Goal: Transaction & Acquisition: Purchase product/service

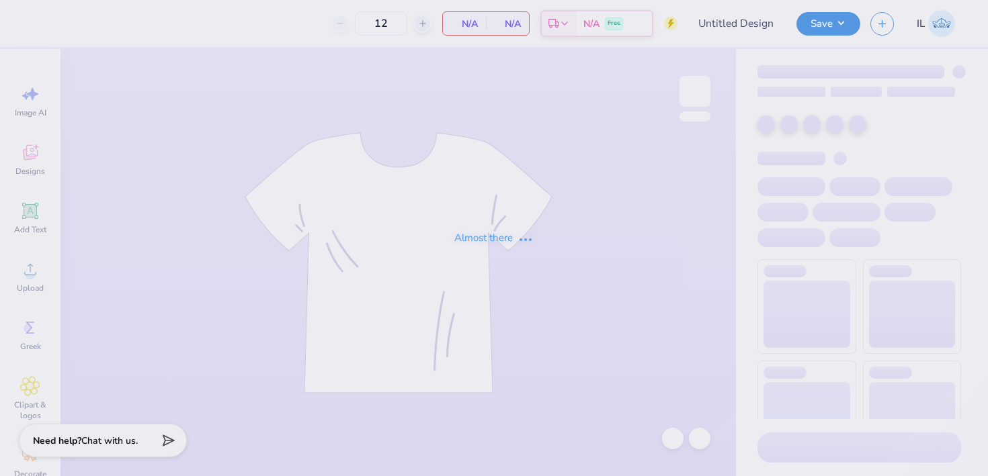
type input "50"
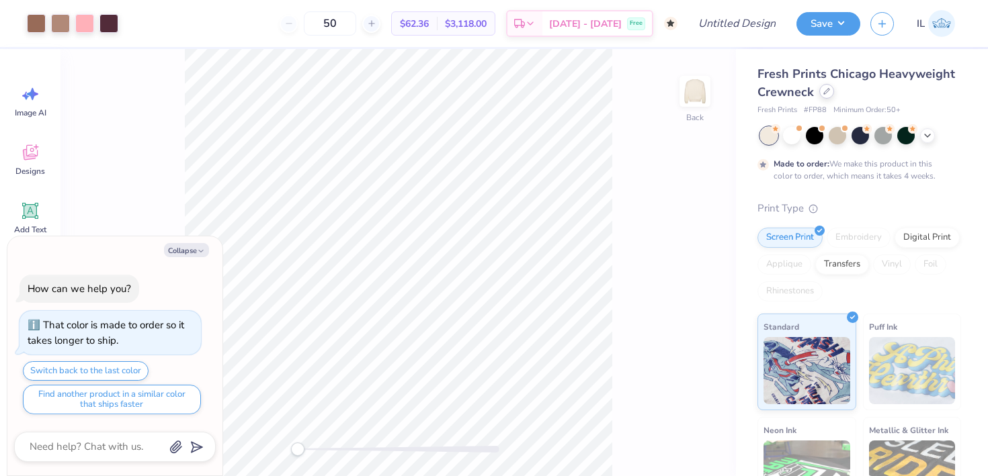
click at [824, 97] on div at bounding box center [826, 91] width 15 height 15
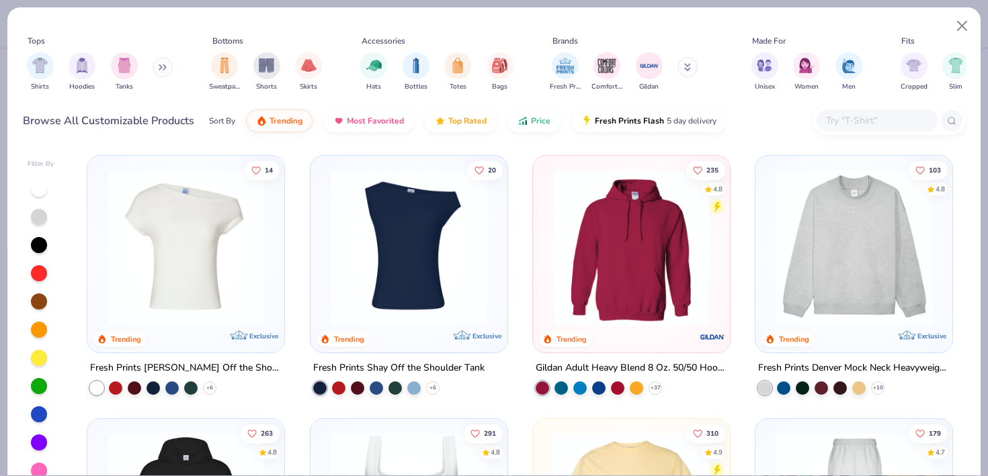
type textarea "x"
click at [838, 120] on input "text" at bounding box center [875, 120] width 103 height 15
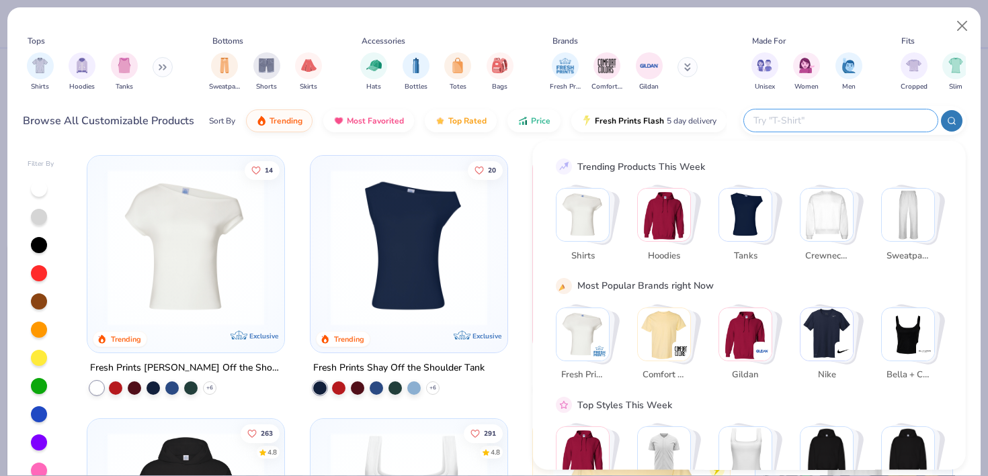
paste input "FP87"
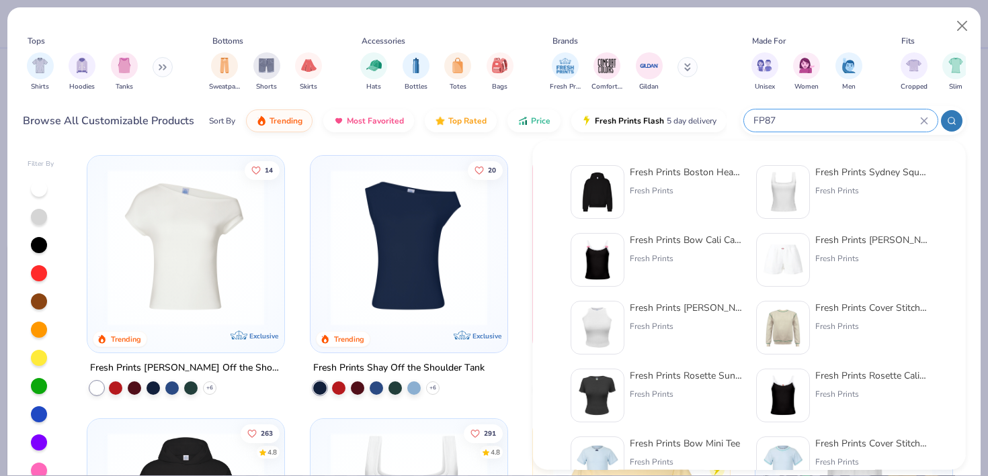
type input "FP87"
click at [709, 193] on div "Fresh Prints" at bounding box center [686, 191] width 113 height 12
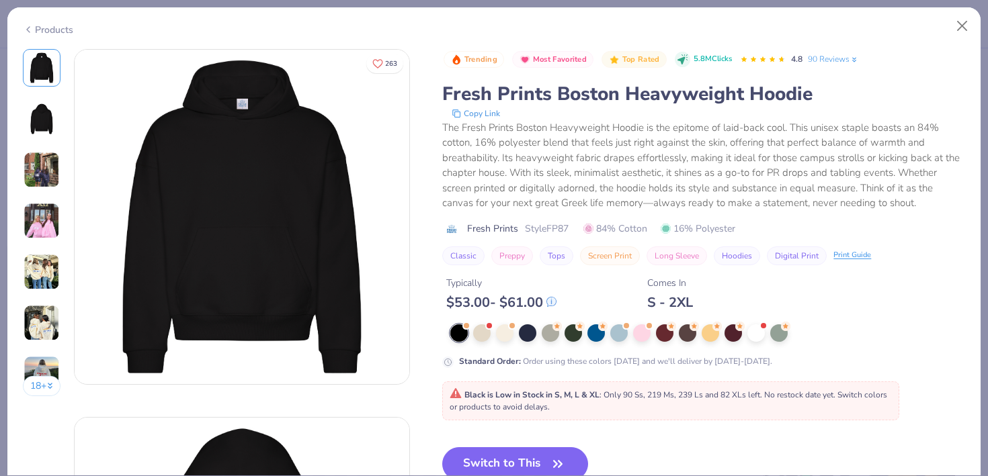
click at [647, 343] on div "Standard Order : Order using these colors [DATE] and we'll deliver by [DATE]-[D…" at bounding box center [703, 346] width 523 height 44
click at [642, 333] on div at bounding box center [641, 331] width 17 height 17
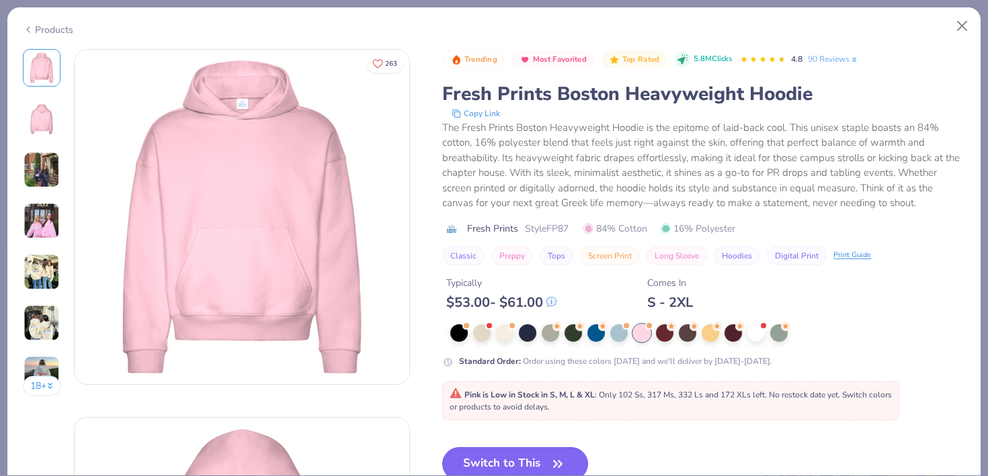
click at [502, 450] on button "Switch to This" at bounding box center [515, 464] width 146 height 34
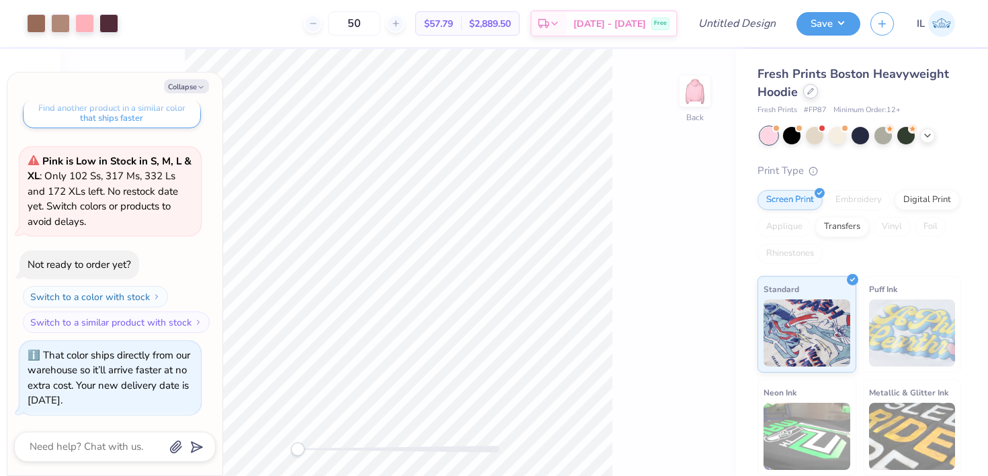
click at [812, 94] on icon at bounding box center [810, 91] width 7 height 7
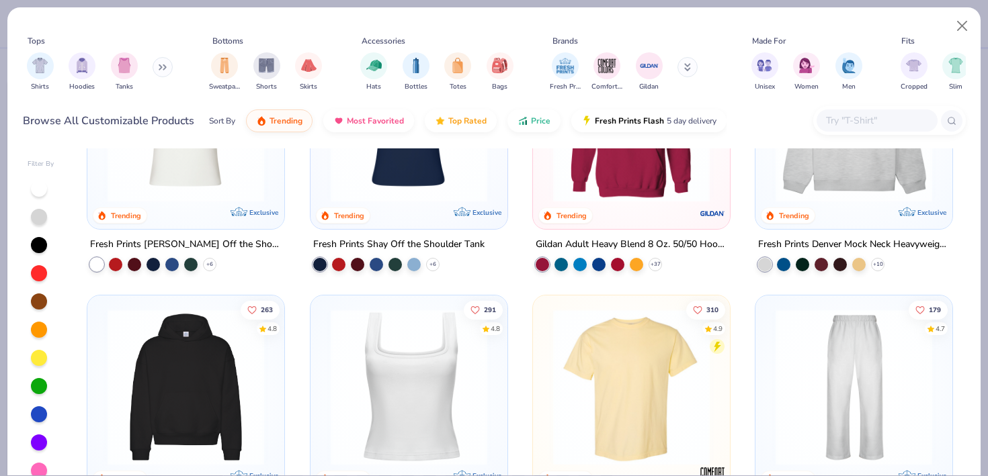
scroll to position [148, 0]
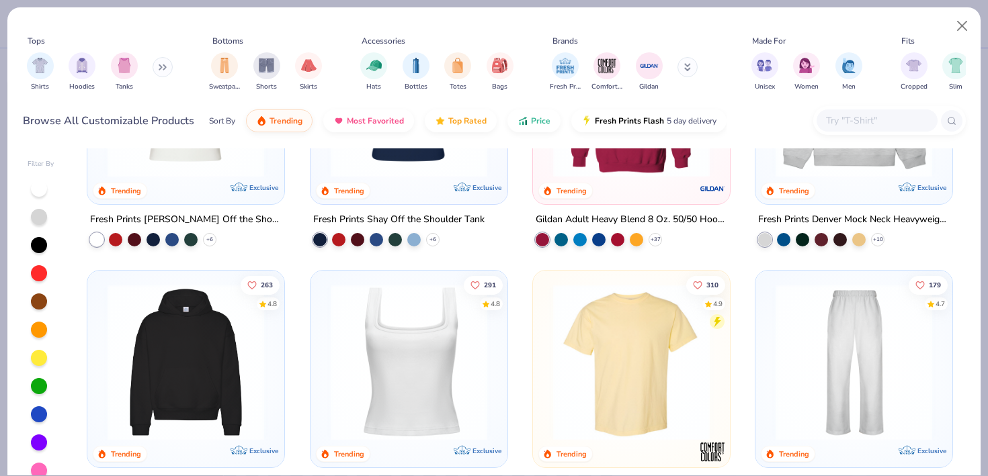
click at [844, 173] on img at bounding box center [854, 99] width 170 height 157
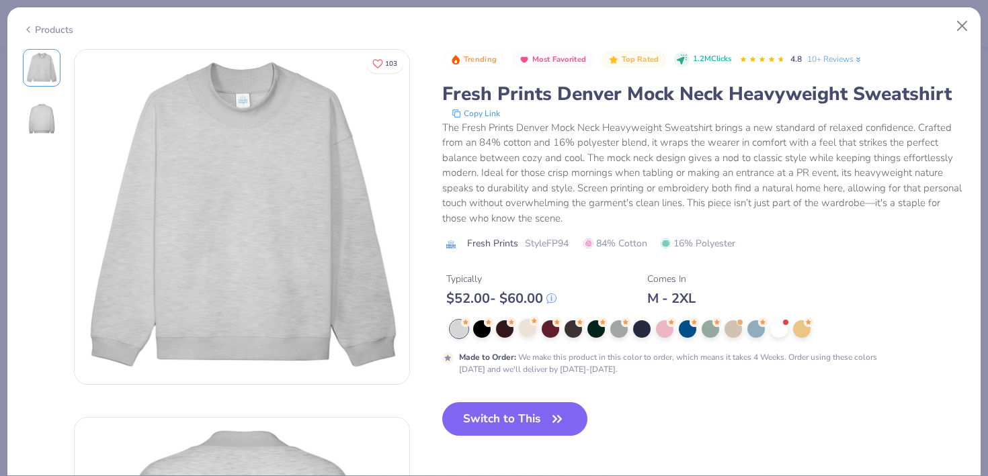
click at [519, 337] on div at bounding box center [707, 328] width 515 height 17
click at [521, 335] on div at bounding box center [527, 327] width 17 height 17
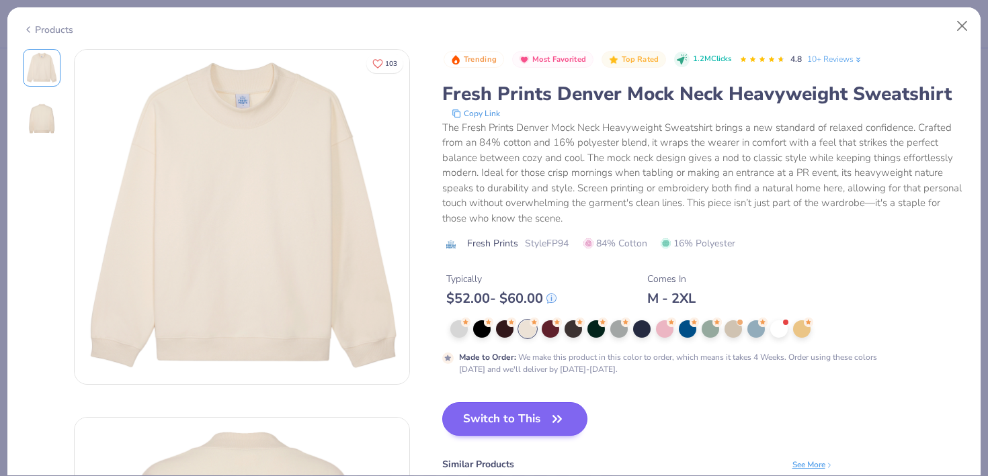
click at [466, 428] on button "Switch to This" at bounding box center [515, 419] width 146 height 34
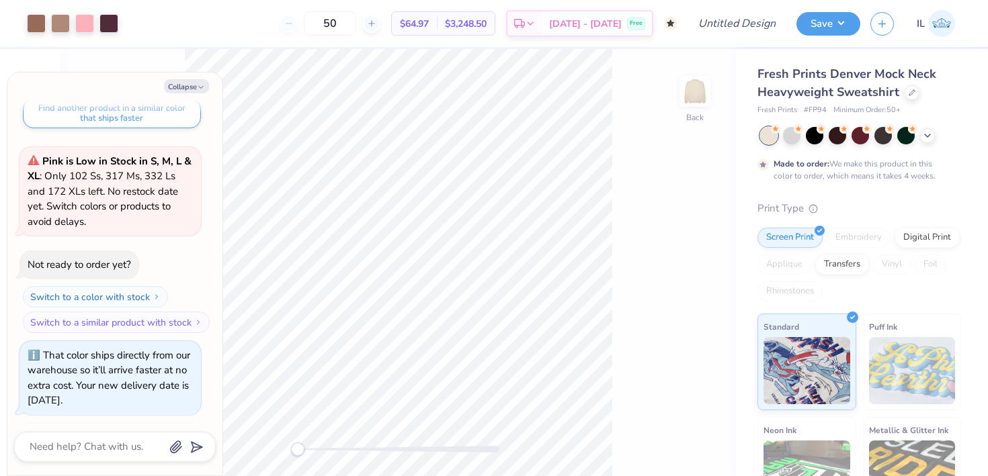
scroll to position [250, 0]
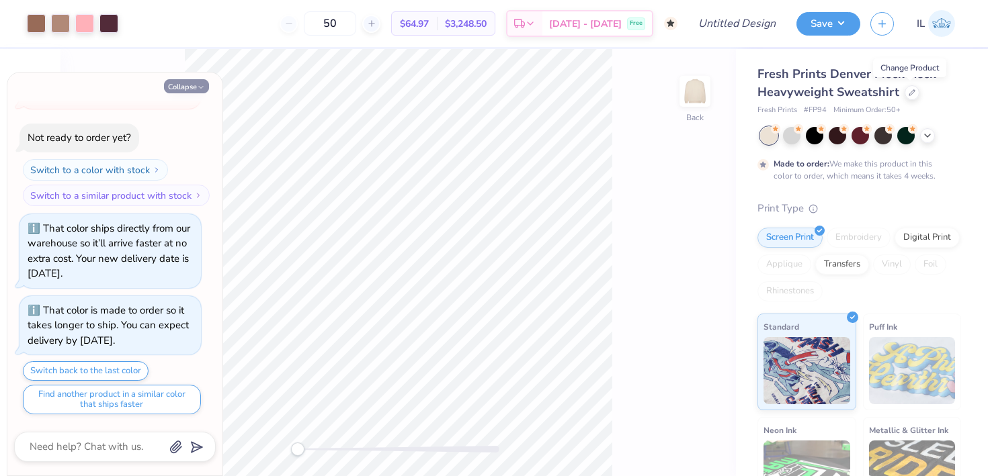
click at [198, 85] on icon "button" at bounding box center [201, 87] width 8 height 8
type textarea "x"
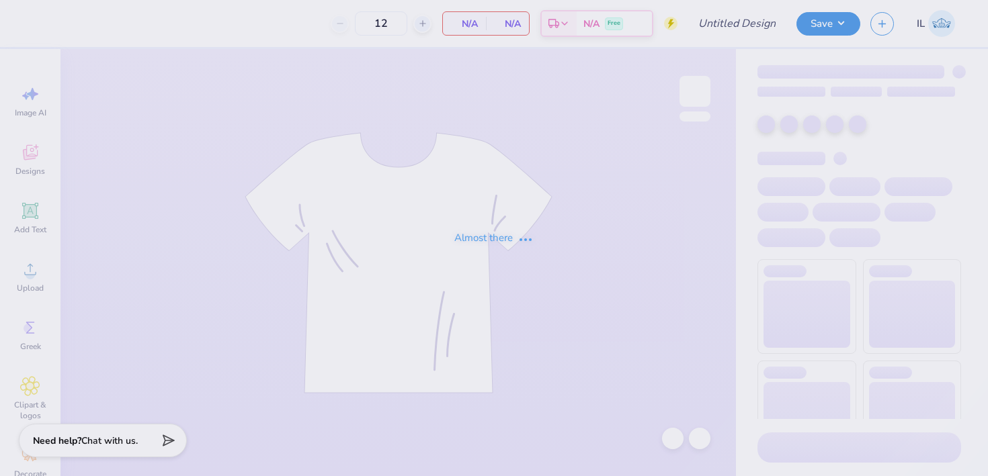
type input "50"
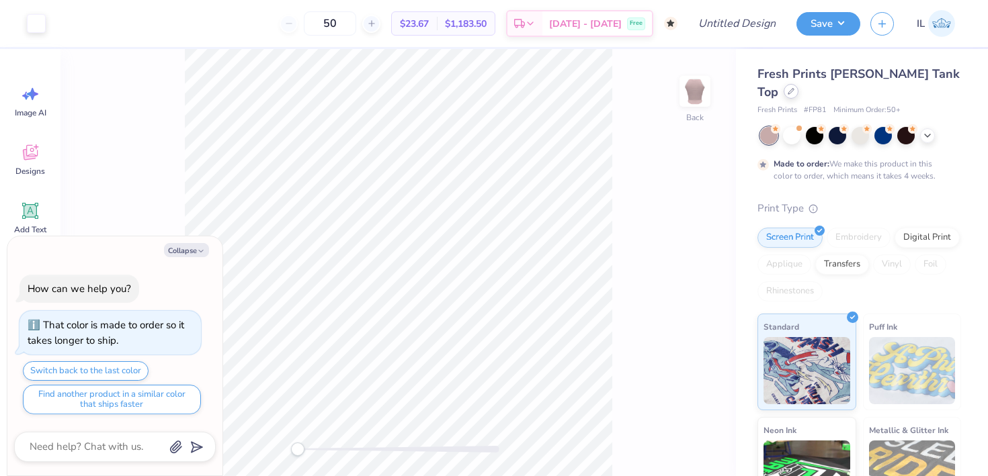
click at [798, 84] on div at bounding box center [790, 91] width 15 height 15
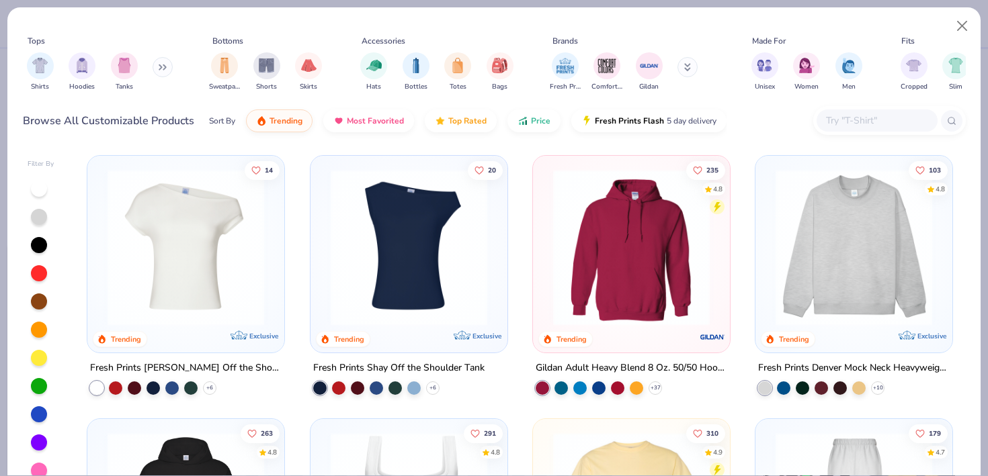
click at [812, 208] on img at bounding box center [854, 247] width 170 height 157
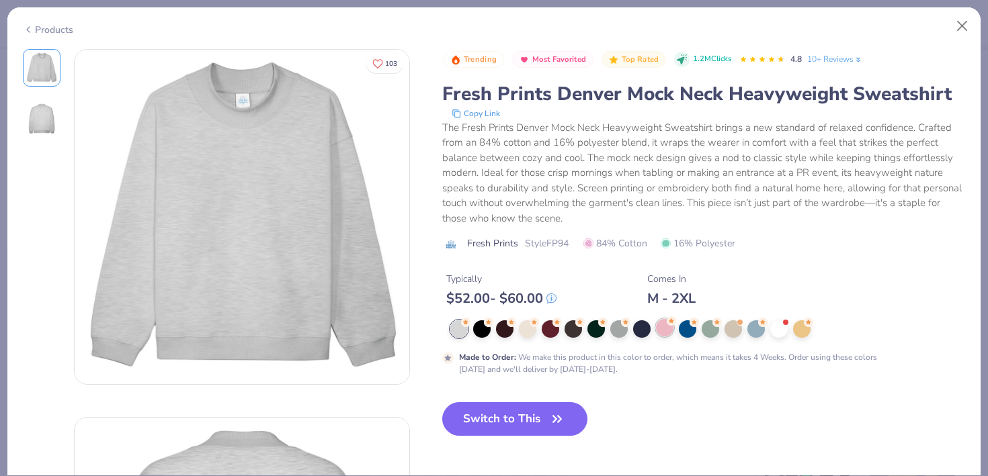
click at [658, 326] on div at bounding box center [664, 327] width 17 height 17
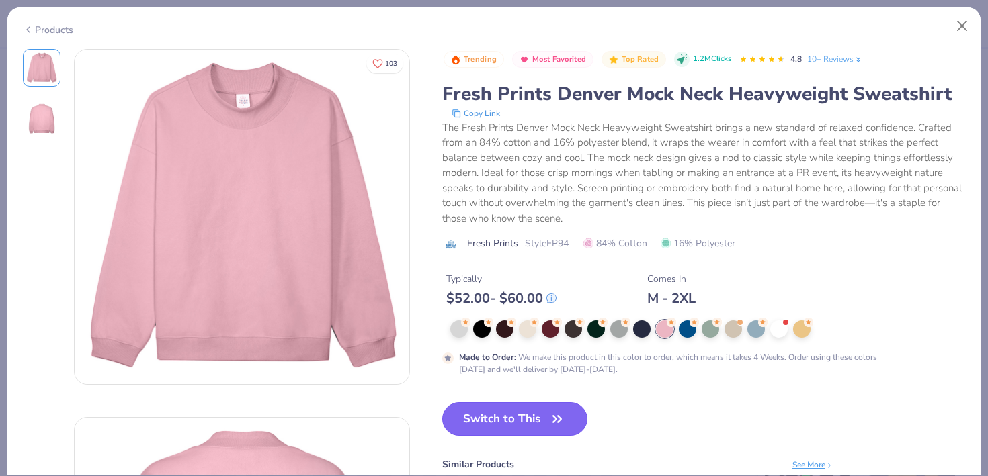
click at [556, 415] on icon "button" at bounding box center [557, 419] width 19 height 19
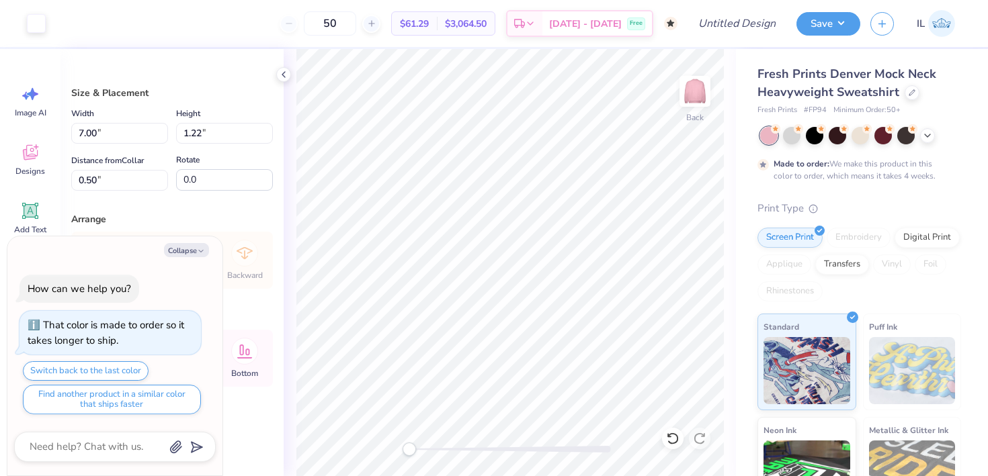
type textarea "x"
type input "11.78"
type input "2.05"
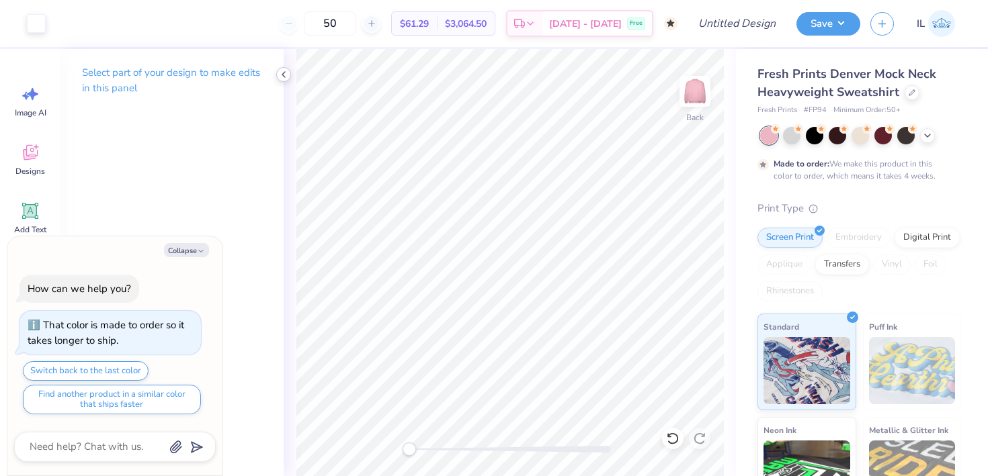
click at [280, 73] on icon at bounding box center [283, 74] width 11 height 11
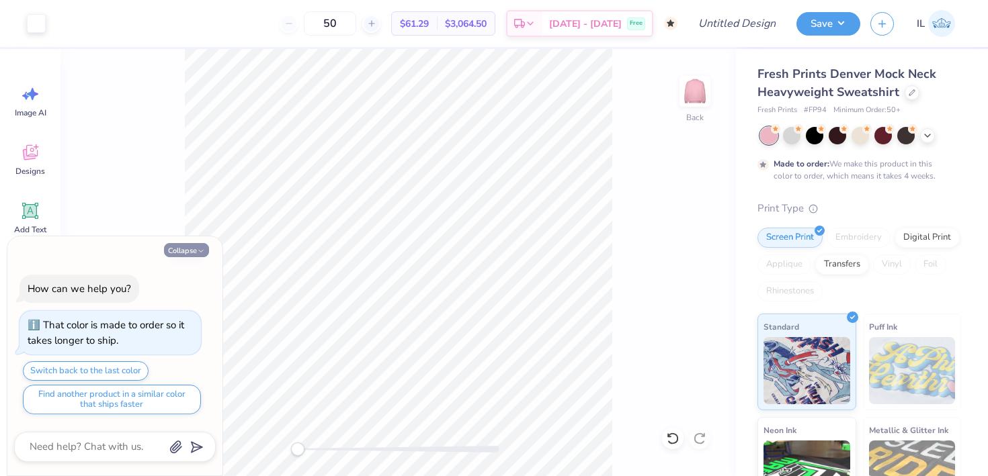
click at [197, 249] on icon "button" at bounding box center [201, 251] width 8 height 8
type textarea "x"
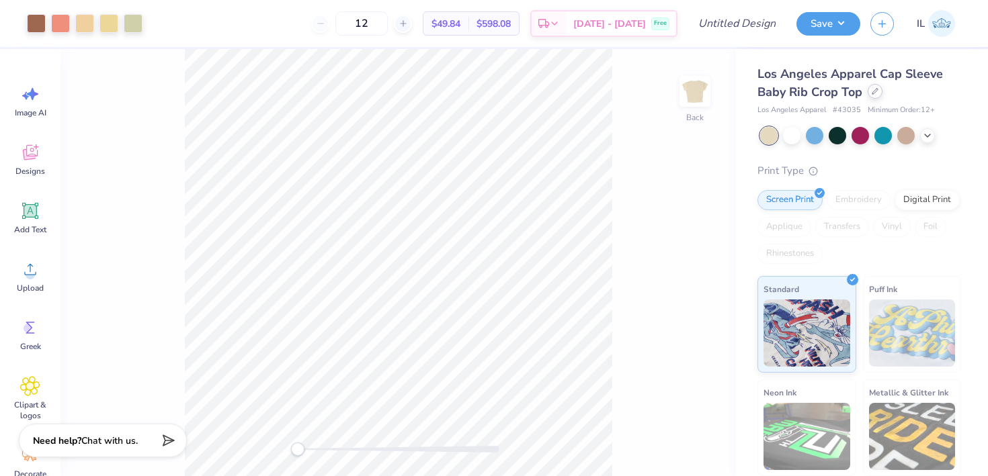
click at [873, 90] on icon at bounding box center [874, 91] width 7 height 7
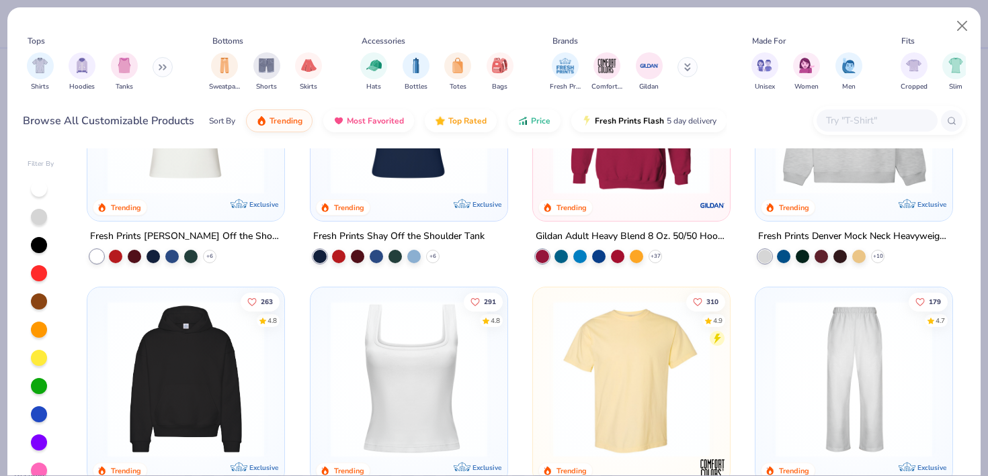
scroll to position [126, 0]
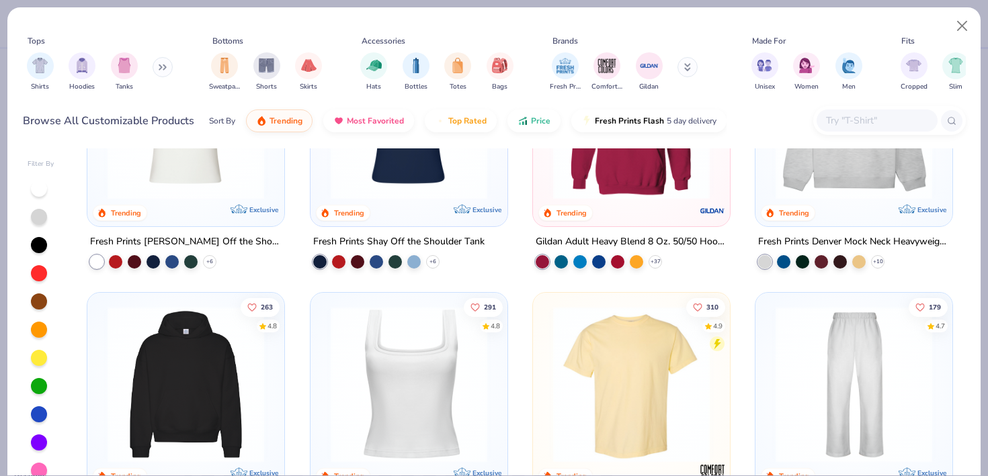
click at [625, 171] on img at bounding box center [631, 121] width 170 height 157
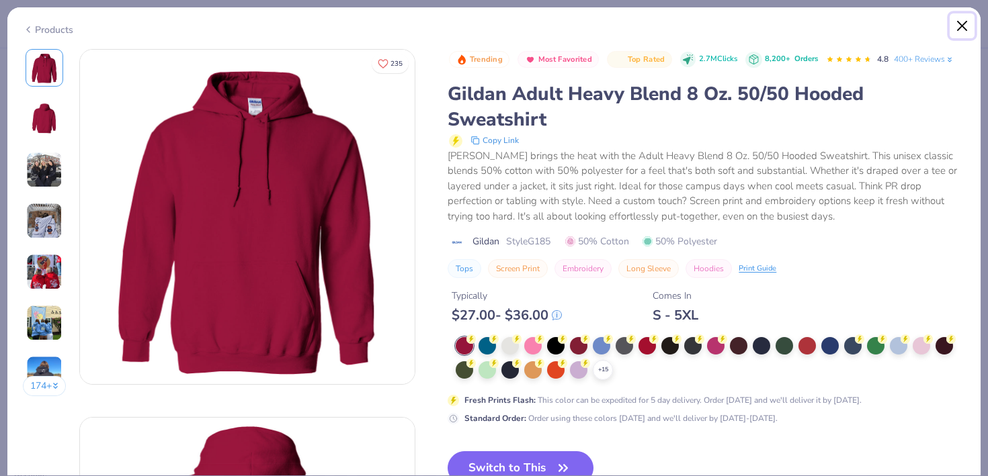
click at [957, 25] on button "Close" at bounding box center [962, 26] width 26 height 26
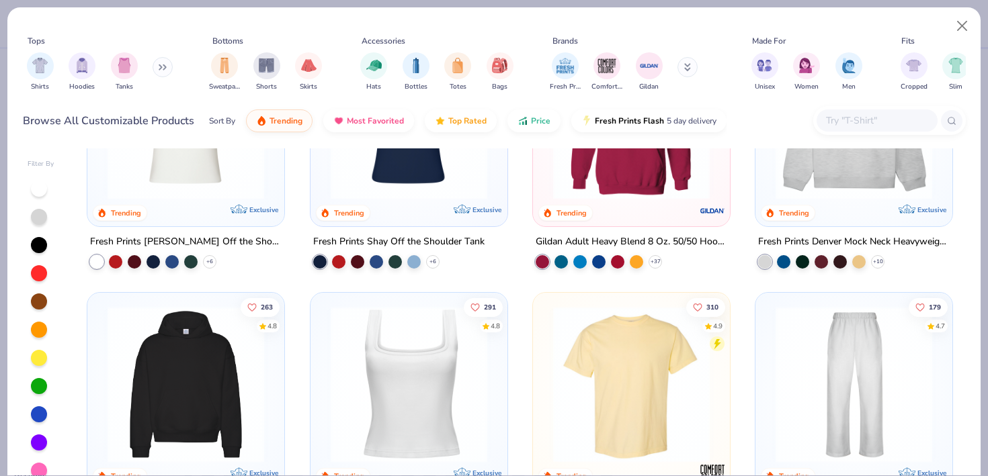
click at [855, 164] on img at bounding box center [854, 121] width 170 height 157
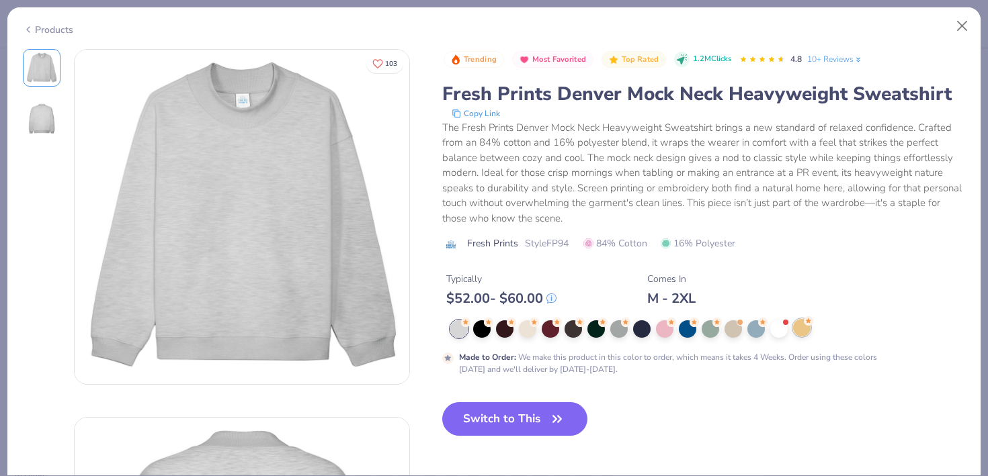
click at [806, 332] on div at bounding box center [801, 327] width 17 height 17
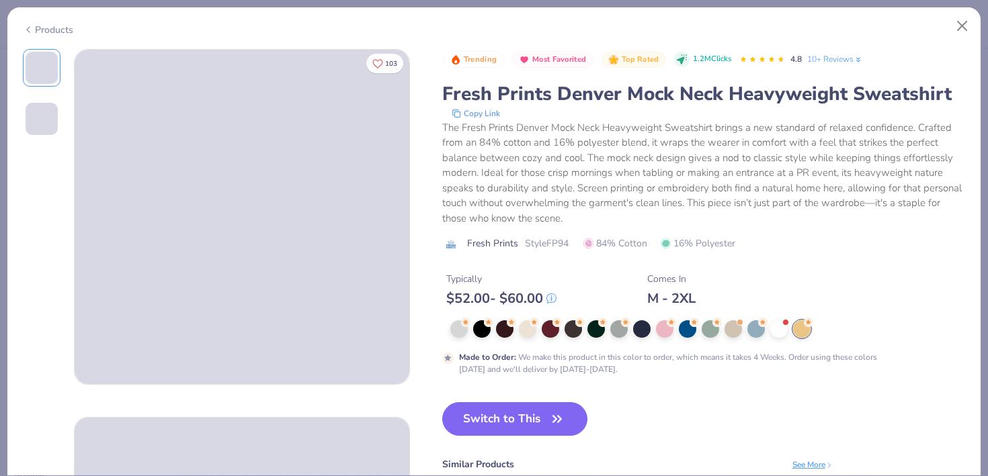
click at [525, 406] on button "Switch to This" at bounding box center [515, 419] width 146 height 34
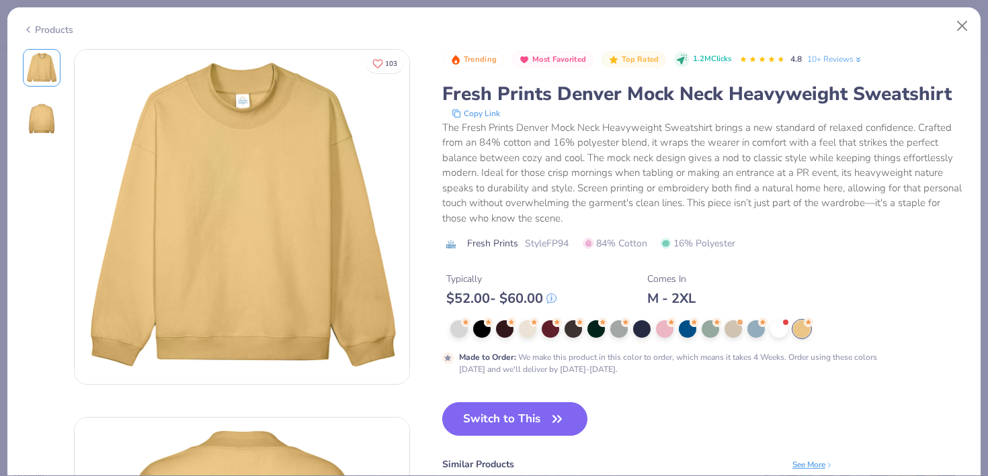
type input "50"
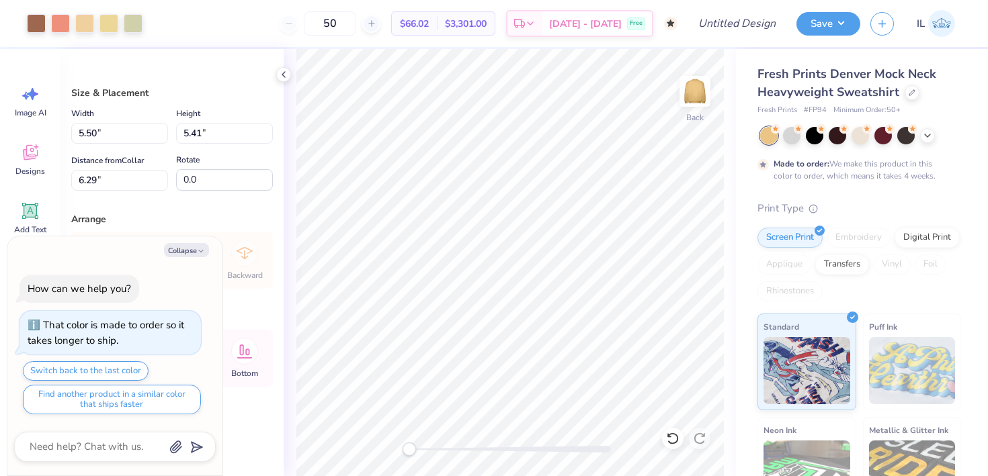
type textarea "x"
type input "9.81"
type input "9.65"
type input "2.05"
type textarea "x"
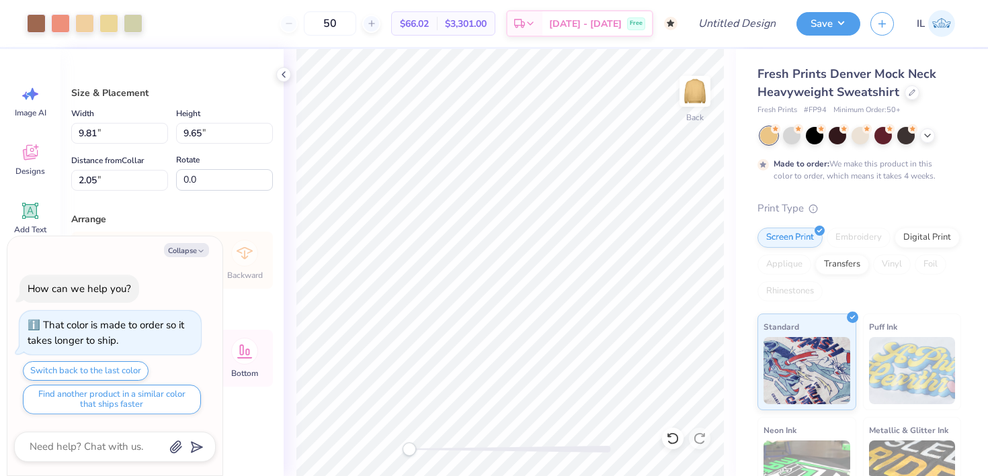
type input "11.39"
type input "11.20"
type textarea "x"
type input "10.53"
type input "10.35"
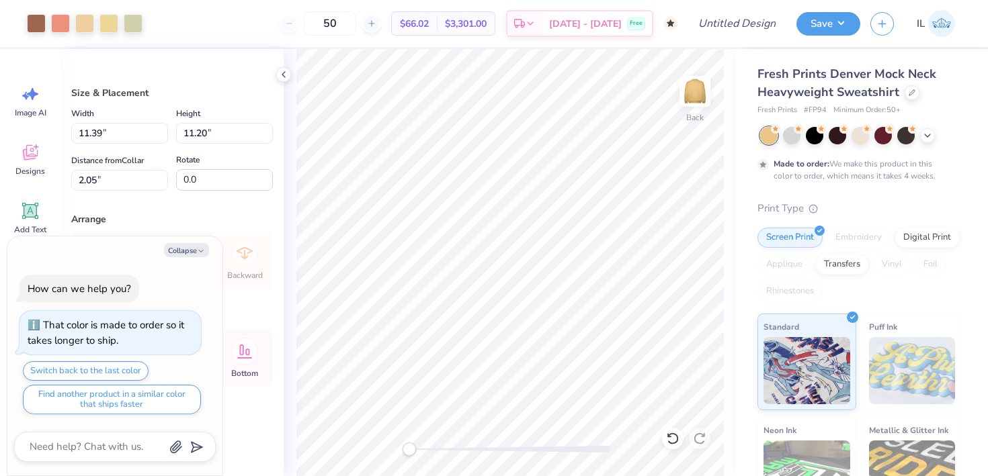
type input "2.89"
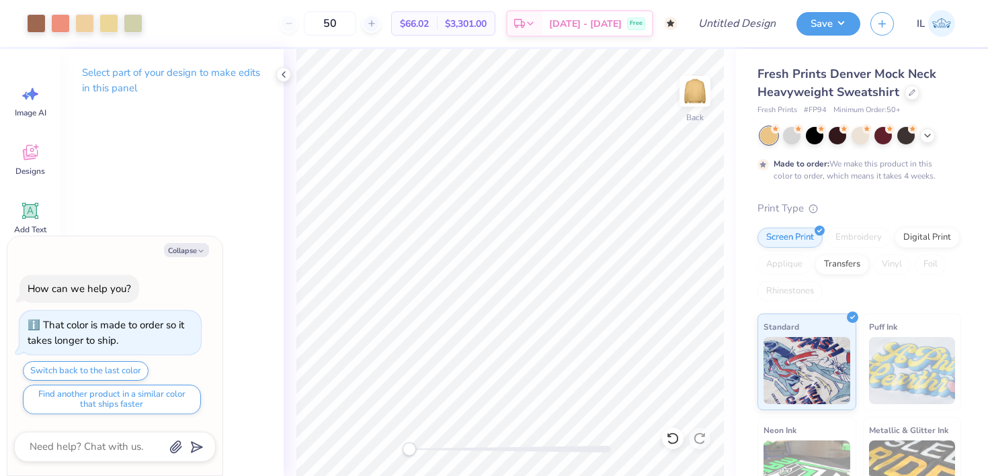
click at [202, 239] on div "Collapse How can we help you? That color is made to order so it takes longer to…" at bounding box center [114, 356] width 215 height 240
click at [201, 249] on icon "button" at bounding box center [201, 251] width 8 height 8
type textarea "x"
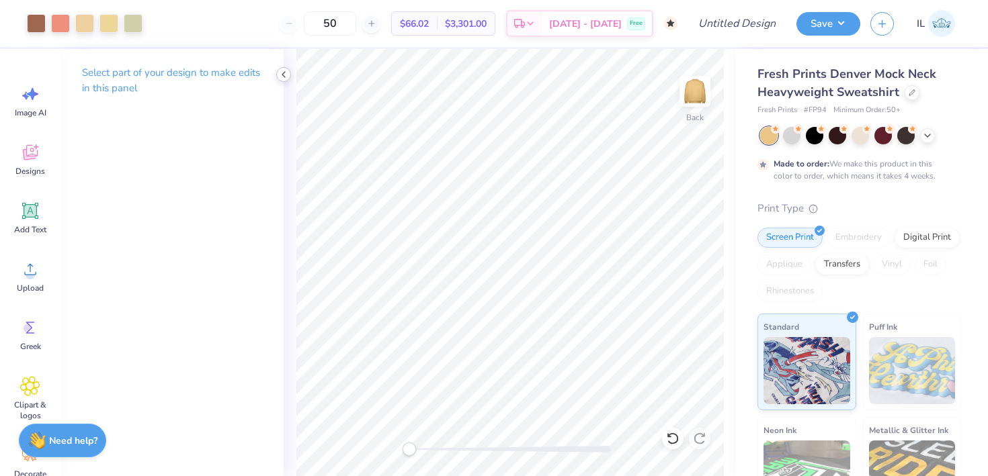
click at [281, 75] on icon at bounding box center [283, 74] width 11 height 11
click at [280, 75] on icon at bounding box center [283, 74] width 11 height 11
